Goal: Task Accomplishment & Management: Use online tool/utility

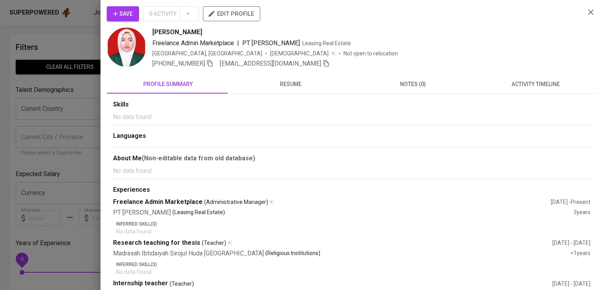
click at [67, 159] on div at bounding box center [301, 145] width 603 height 290
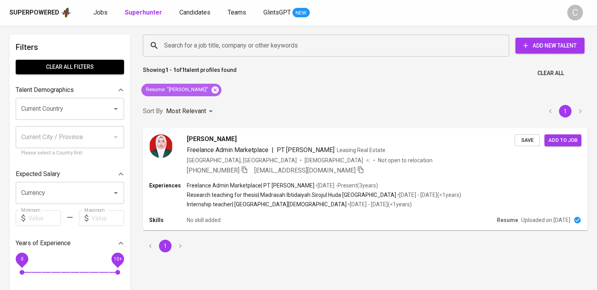
click at [211, 89] on icon at bounding box center [215, 90] width 9 height 9
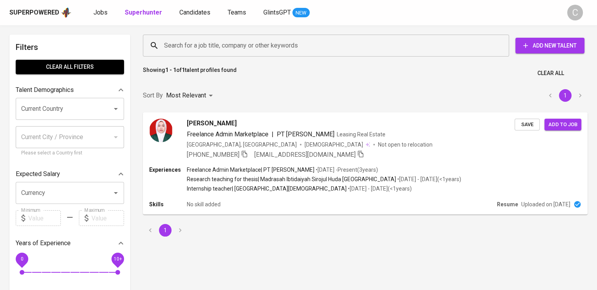
click at [240, 48] on input "Search for a job title, company or other keywords" at bounding box center [328, 45] width 332 height 15
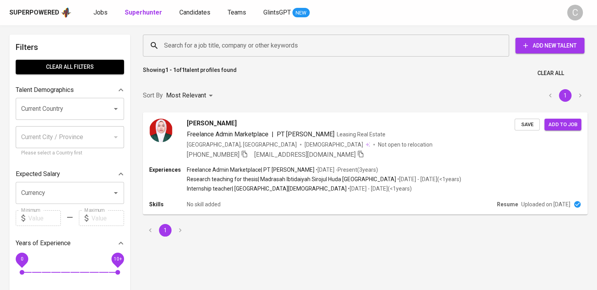
click at [240, 48] on input "Search for a job title, company or other keywords" at bounding box center [328, 45] width 332 height 15
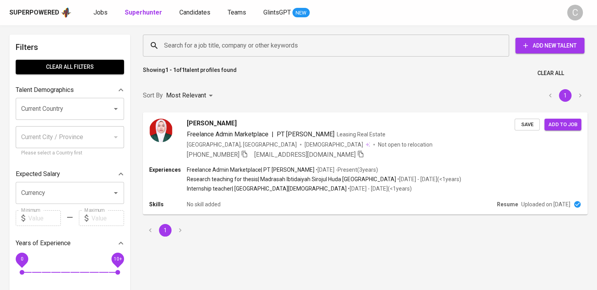
click at [240, 48] on input "Search for a job title, company or other keywords" at bounding box center [328, 45] width 332 height 15
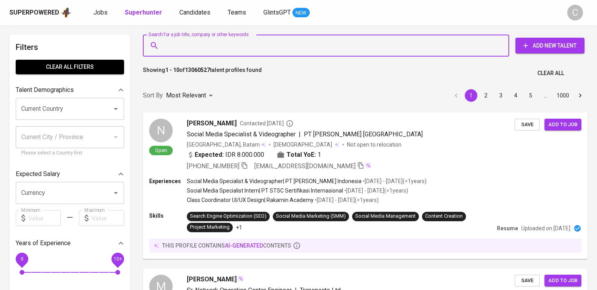
click at [240, 48] on input "Search for a job title, company or other keywords" at bounding box center [328, 45] width 332 height 15
paste input "Bina Putra Sarana"
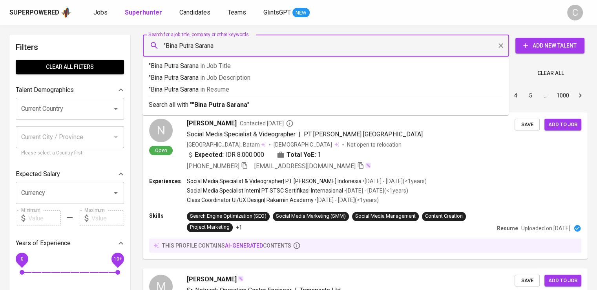
type input ""Bina Putra Sarana""
click at [238, 87] on p ""Bina Putra Sarana" in [GEOGRAPHIC_DATA]" at bounding box center [326, 89] width 354 height 9
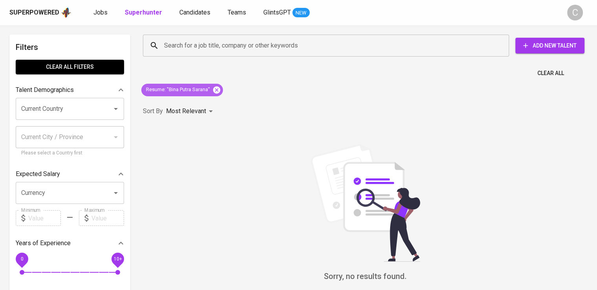
click at [218, 90] on icon at bounding box center [216, 90] width 9 height 9
click at [246, 51] on input "Search for a job title, company or other keywords" at bounding box center [328, 45] width 332 height 15
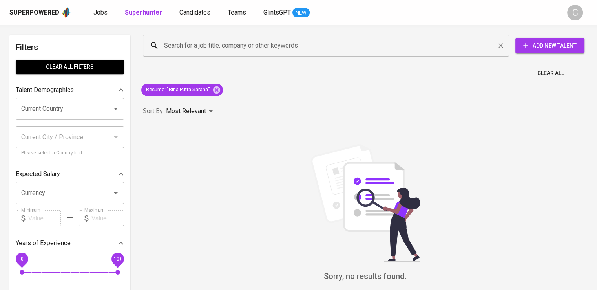
click at [246, 51] on input "Search for a job title, company or other keywords" at bounding box center [328, 45] width 332 height 15
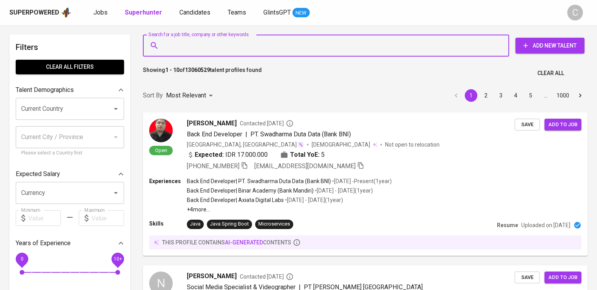
click at [246, 51] on input "Search for a job title, company or other keywords" at bounding box center [328, 45] width 332 height 15
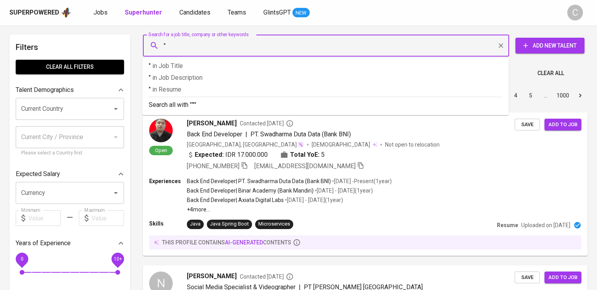
paste input "[PERSON_NAME]"
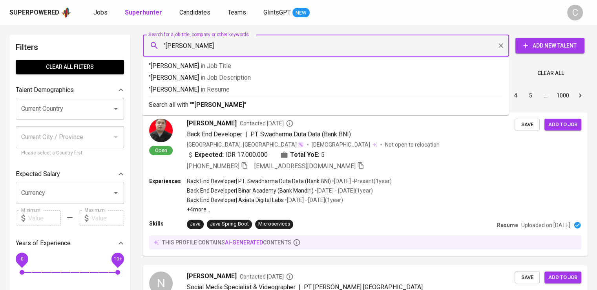
type input ""[PERSON_NAME]""
click at [242, 86] on p ""[PERSON_NAME]" in Resume" at bounding box center [326, 89] width 354 height 9
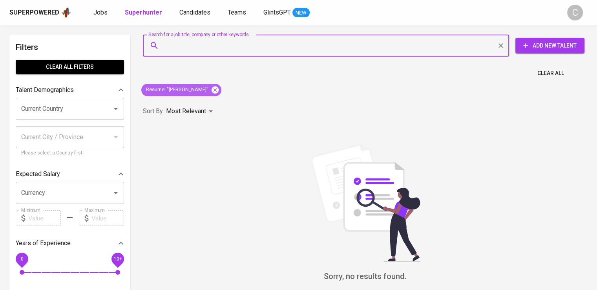
click at [220, 90] on icon at bounding box center [215, 90] width 9 height 9
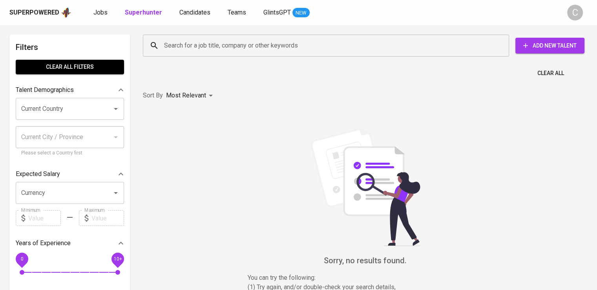
click at [234, 51] on input "Search for a job title, company or other keywords" at bounding box center [328, 45] width 332 height 15
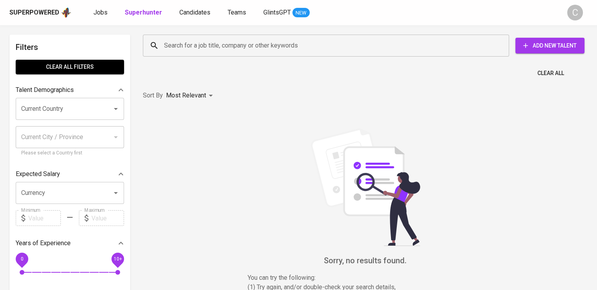
click at [234, 51] on input "Search for a job title, company or other keywords" at bounding box center [328, 45] width 332 height 15
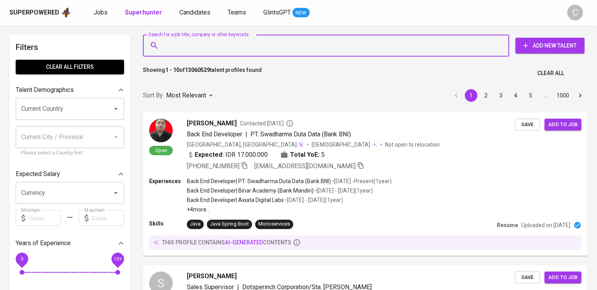
click at [234, 51] on input "Search for a job title, company or other keywords" at bounding box center [328, 45] width 332 height 15
paste input "Nurul Dwi Utami"
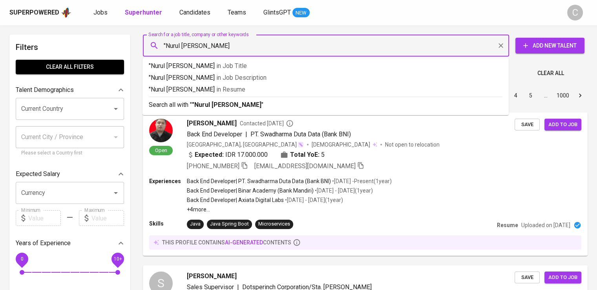
type input ""Nurul Dwi Utami""
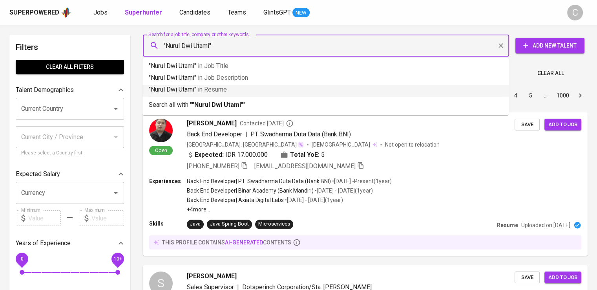
click at [231, 91] on p ""Nurul Dwi Utami" in Resume" at bounding box center [326, 89] width 354 height 9
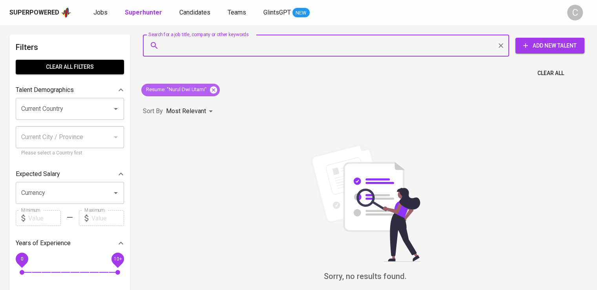
click at [216, 87] on icon at bounding box center [213, 89] width 7 height 7
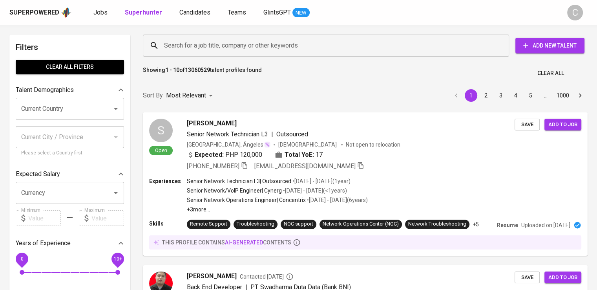
click at [276, 46] on input "Search for a job title, company or other keywords" at bounding box center [328, 45] width 332 height 15
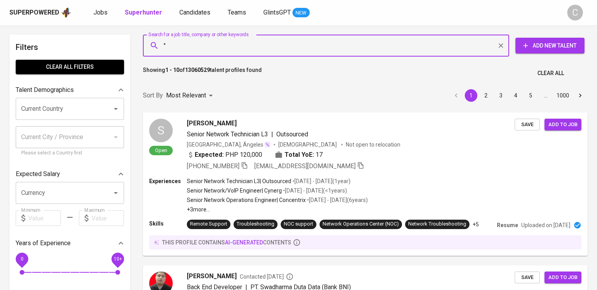
paste input "SAKURA JAVA [GEOGRAPHIC_DATA]"
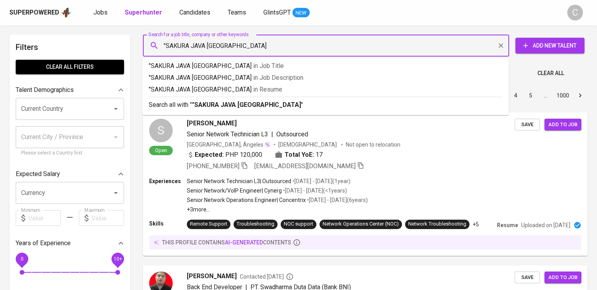
type input ""SAKURA JAVA [GEOGRAPHIC_DATA]""
click at [276, 86] on p ""SAKURA JAVA INDONESIA" in [GEOGRAPHIC_DATA]" at bounding box center [326, 89] width 354 height 9
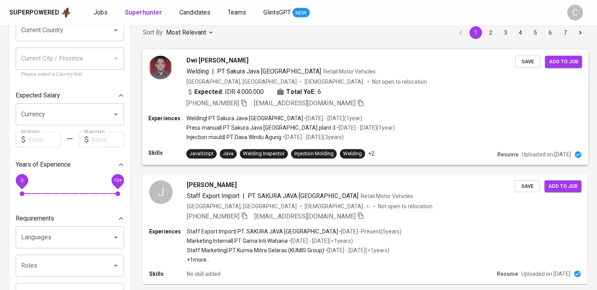
scroll to position [135, 0]
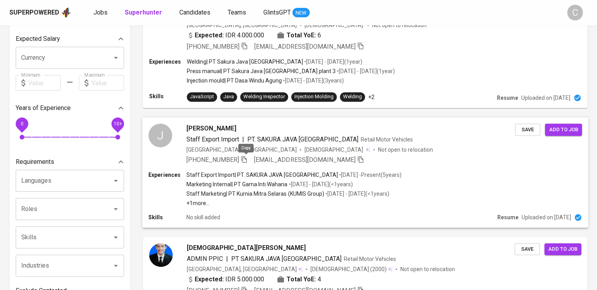
click at [243, 156] on icon "button" at bounding box center [244, 159] width 7 height 7
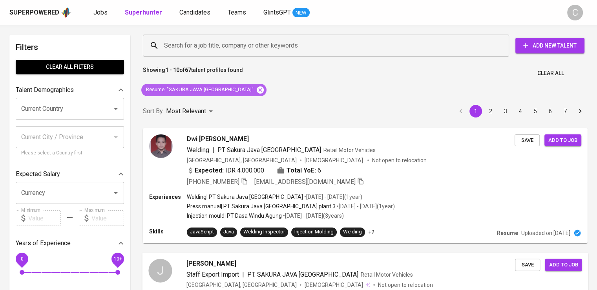
click at [257, 90] on icon at bounding box center [260, 89] width 7 height 7
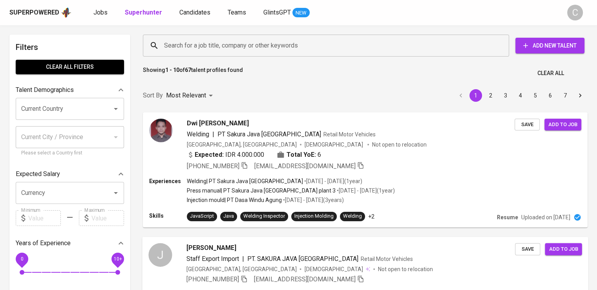
click at [229, 46] on input "Search for a job title, company or other keywords" at bounding box center [328, 45] width 332 height 15
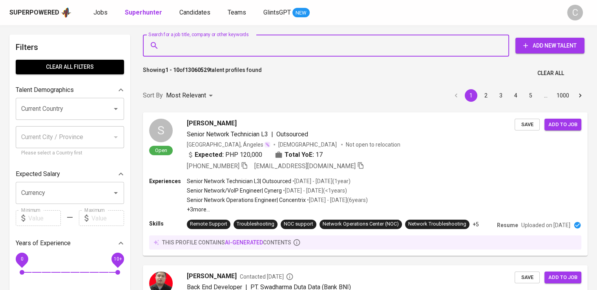
click at [234, 49] on input "Search for a job title, company or other keywords" at bounding box center [328, 45] width 332 height 15
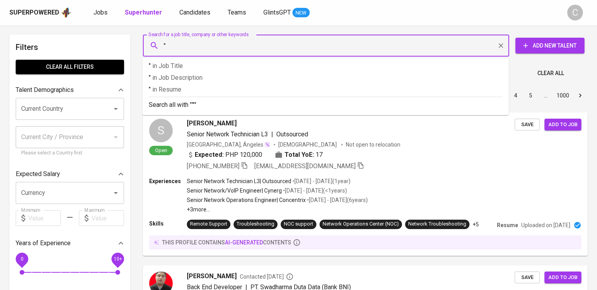
paste input "indra ifanatikminoz"
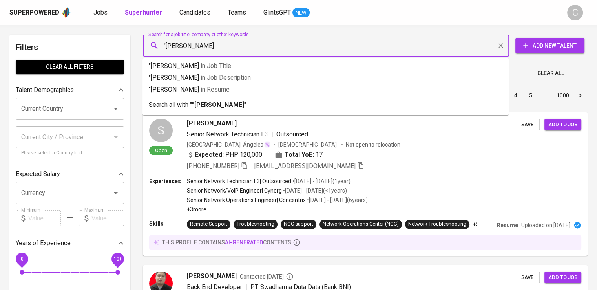
type input ""indra ifanatikminoz""
click at [243, 90] on p ""indra ifanatikminoz" in Resume" at bounding box center [326, 89] width 354 height 9
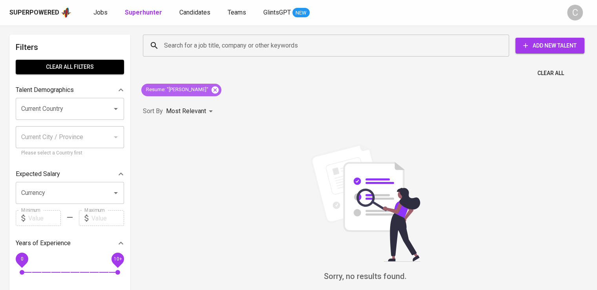
click at [220, 90] on icon at bounding box center [215, 90] width 9 height 9
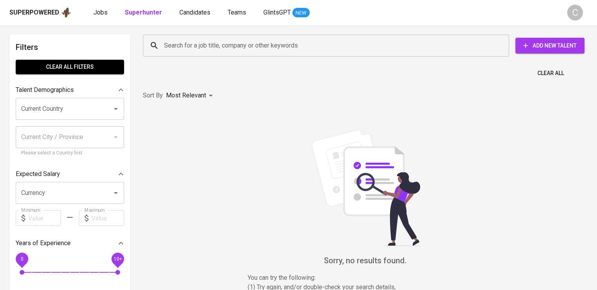
click at [212, 51] on input "Search for a job title, company or other keywords" at bounding box center [328, 45] width 332 height 15
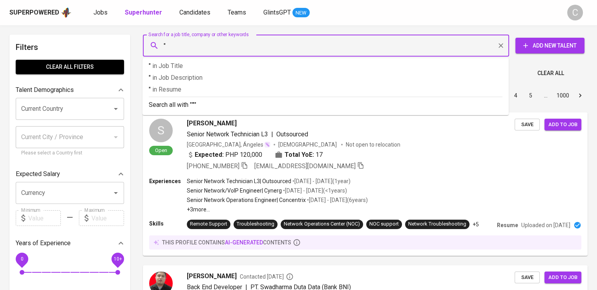
paste input "Axel Valerian"
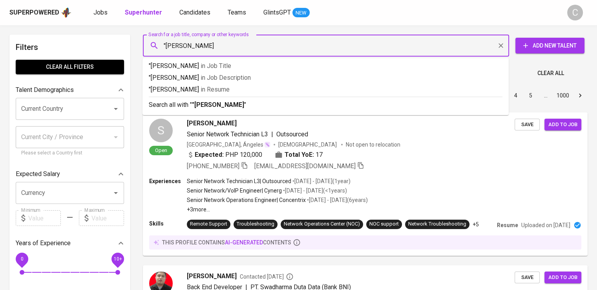
type input ""Axel Valerian""
click at [221, 85] on p ""Axel Valerian" in Resume" at bounding box center [326, 89] width 354 height 9
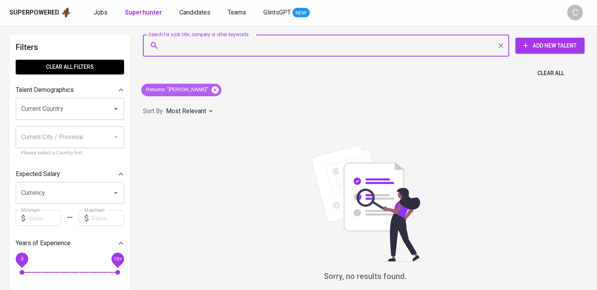
click at [211, 89] on icon at bounding box center [215, 90] width 9 height 9
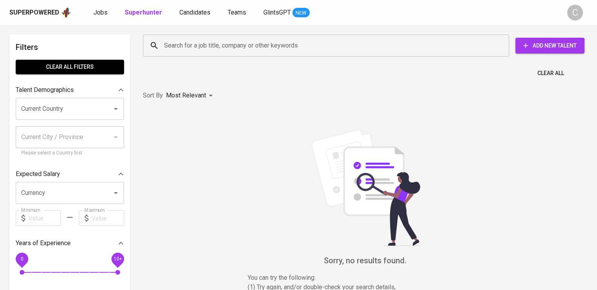
click at [223, 41] on input "Search for a job title, company or other keywords" at bounding box center [328, 45] width 332 height 15
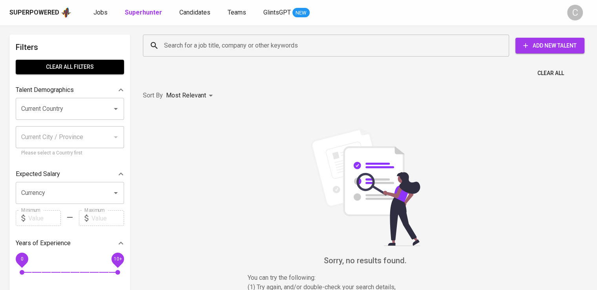
click at [223, 41] on input "Search for a job title, company or other keywords" at bounding box center [328, 45] width 332 height 15
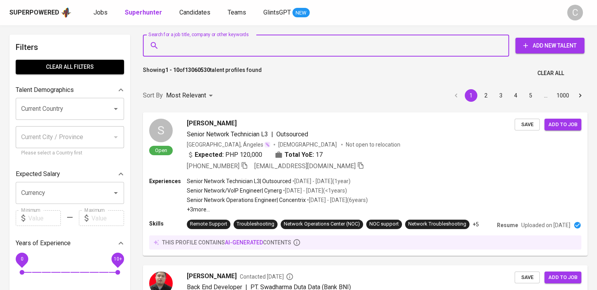
click at [223, 41] on input "Search for a job title, company or other keywords" at bounding box center [328, 45] width 332 height 15
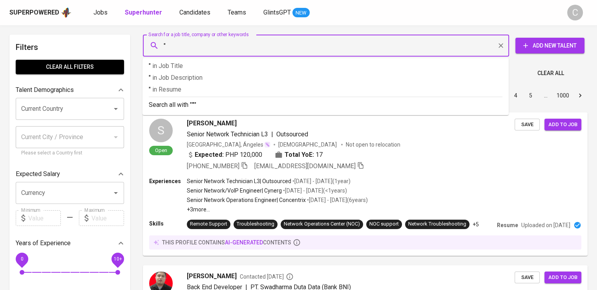
paste input "Auxentius Aldwin"
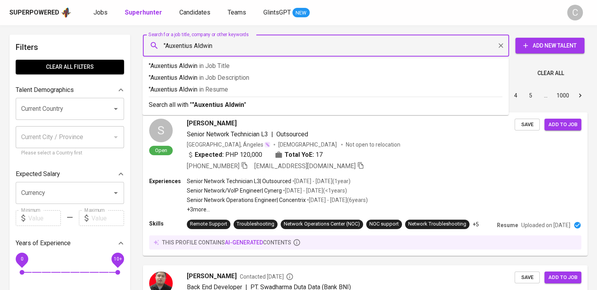
type input ""Auxentius Aldwin""
click at [236, 86] on p ""Auxentius Aldwin" in Resume" at bounding box center [326, 89] width 354 height 9
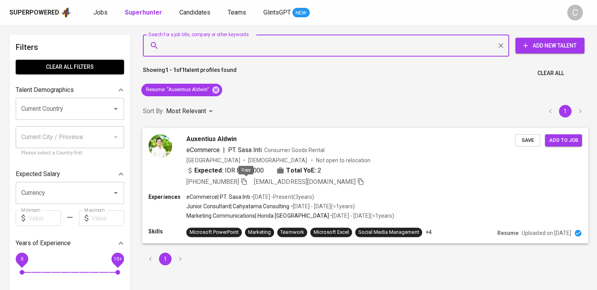
click at [243, 179] on icon "button" at bounding box center [244, 181] width 5 height 7
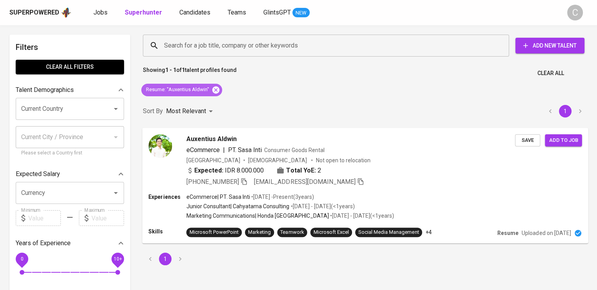
click at [217, 90] on icon at bounding box center [215, 89] width 7 height 7
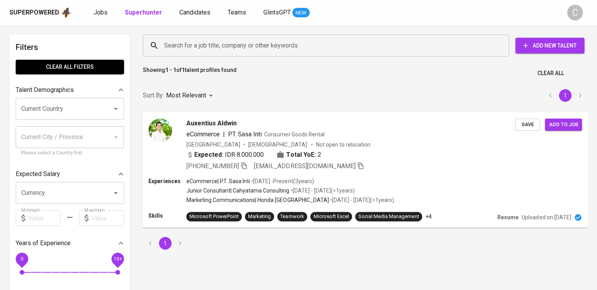
click at [230, 47] on input "Search for a job title, company or other keywords" at bounding box center [328, 45] width 332 height 15
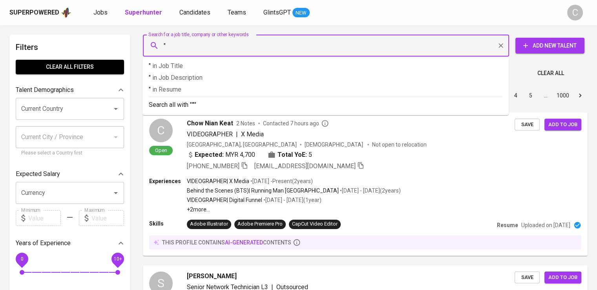
paste input "Mellynda"
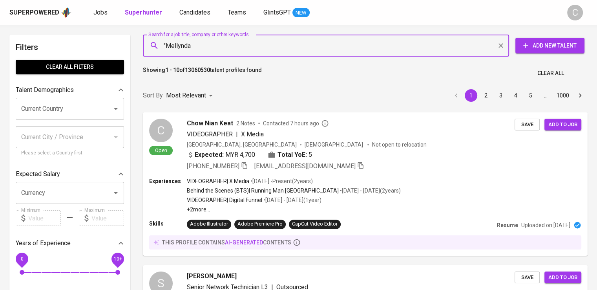
paste input "Alvinia"
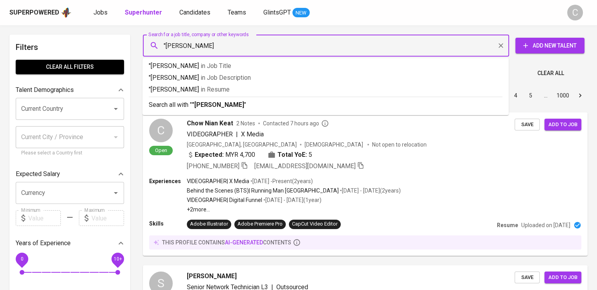
type input ""Mellynda Alvinia""
drag, startPoint x: 273, startPoint y: 82, endPoint x: 275, endPoint y: 90, distance: 7.3
click at [275, 90] on ul ""Mellynda Alvinia" in Job Title "Mellynda Alvinia" in Job Description "Mellynda…" at bounding box center [326, 86] width 366 height 57
click at [275, 90] on p ""Mellynda Alvinia" in Resume" at bounding box center [326, 89] width 354 height 9
